Goal: Find specific page/section: Find specific page/section

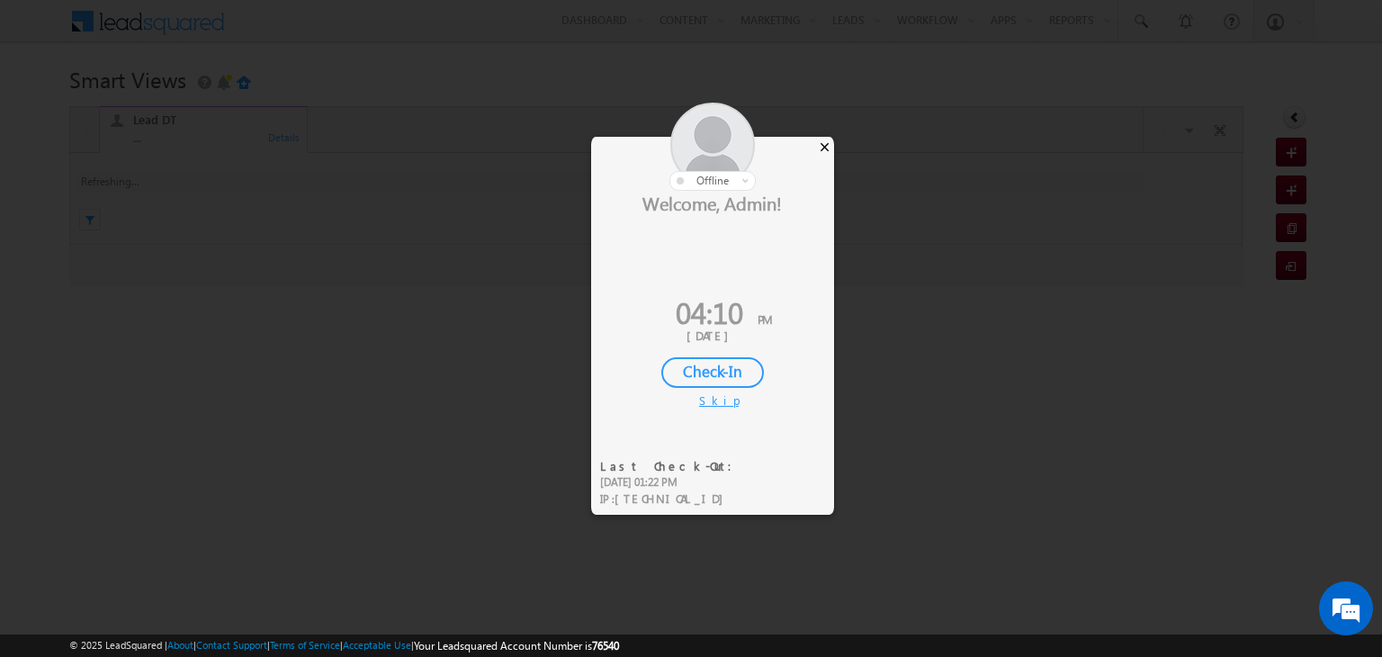
click at [822, 145] on div "×" at bounding box center [824, 147] width 19 height 20
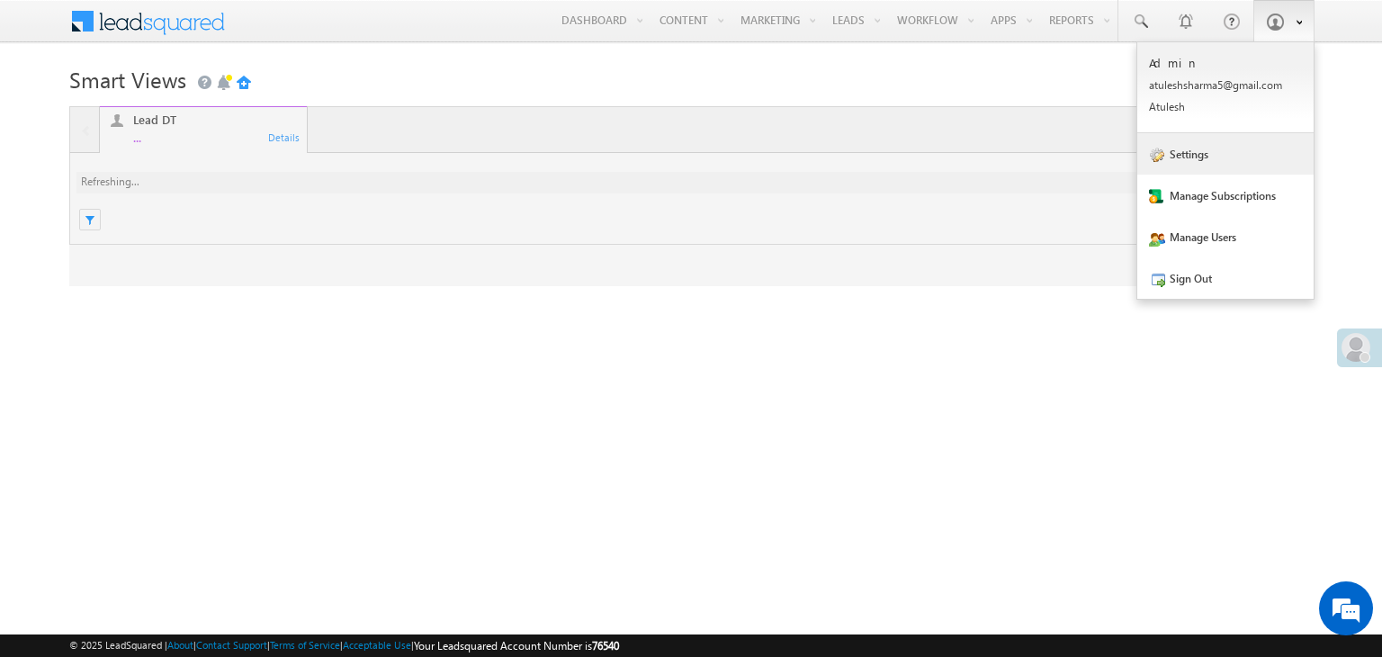
click at [1210, 148] on link "Settings" at bounding box center [1226, 153] width 176 height 41
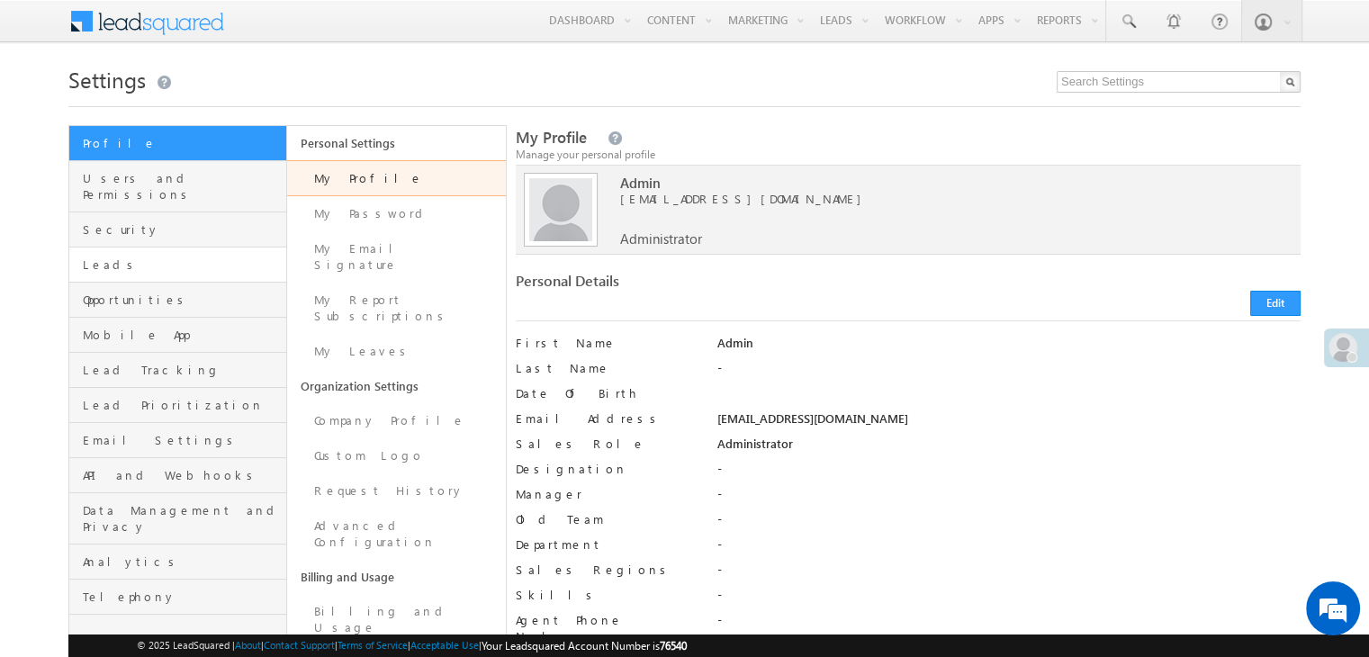
click at [140, 258] on link "Leads" at bounding box center [177, 264] width 217 height 35
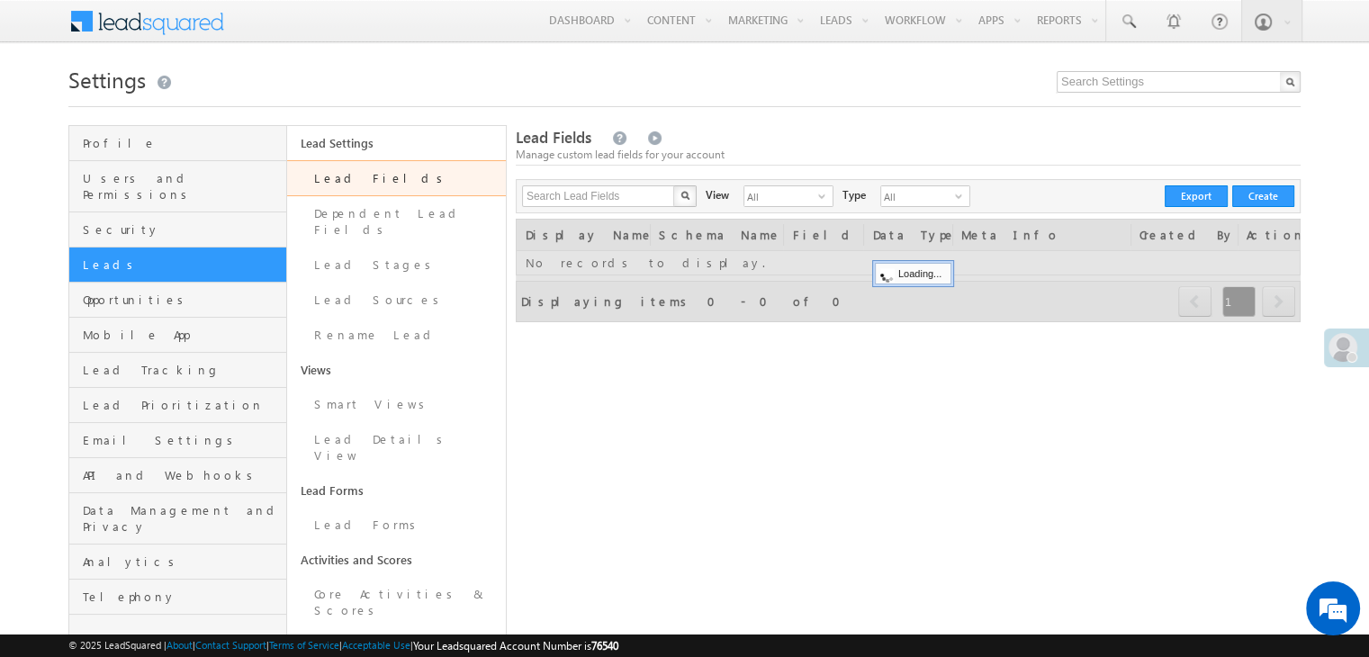
click at [371, 177] on link "Lead Fields" at bounding box center [396, 178] width 218 height 36
